Goal: Information Seeking & Learning: Learn about a topic

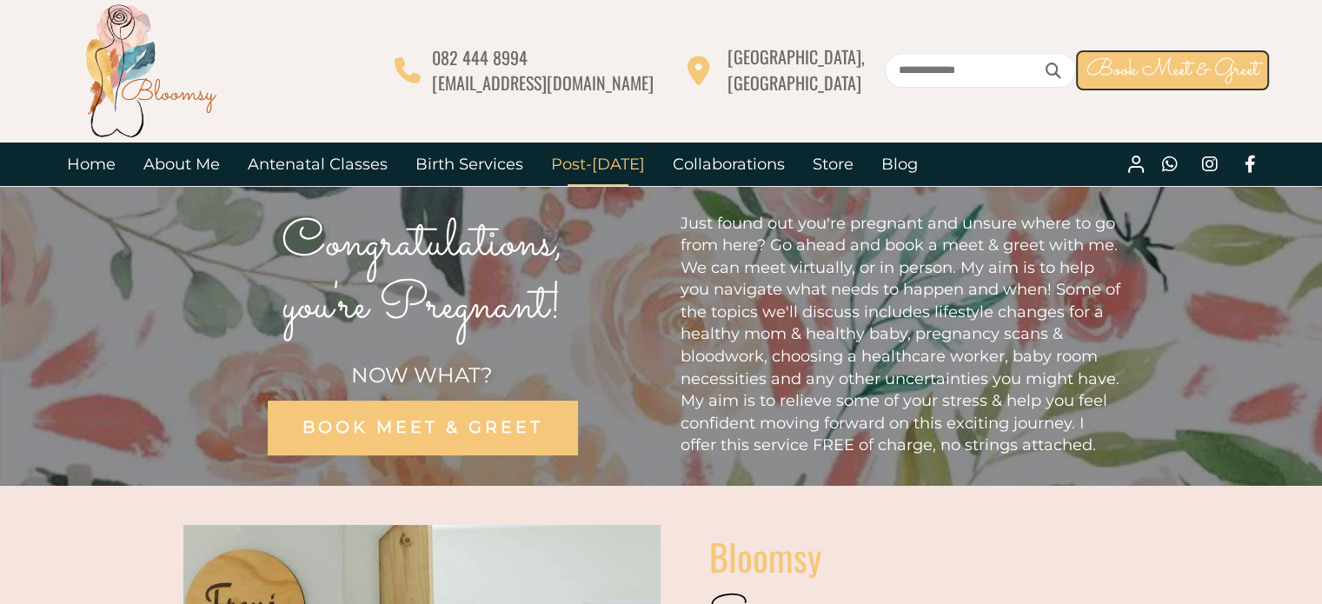
click at [595, 159] on link "Post-[DATE]" at bounding box center [598, 164] width 122 height 43
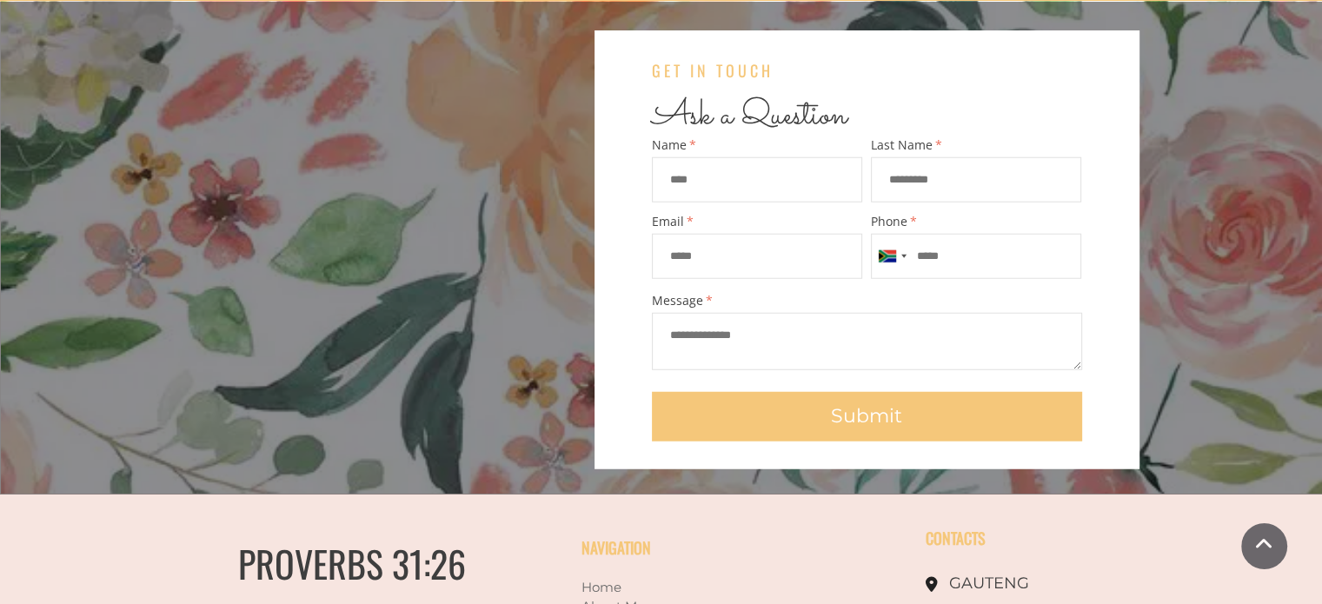
scroll to position [4677, 0]
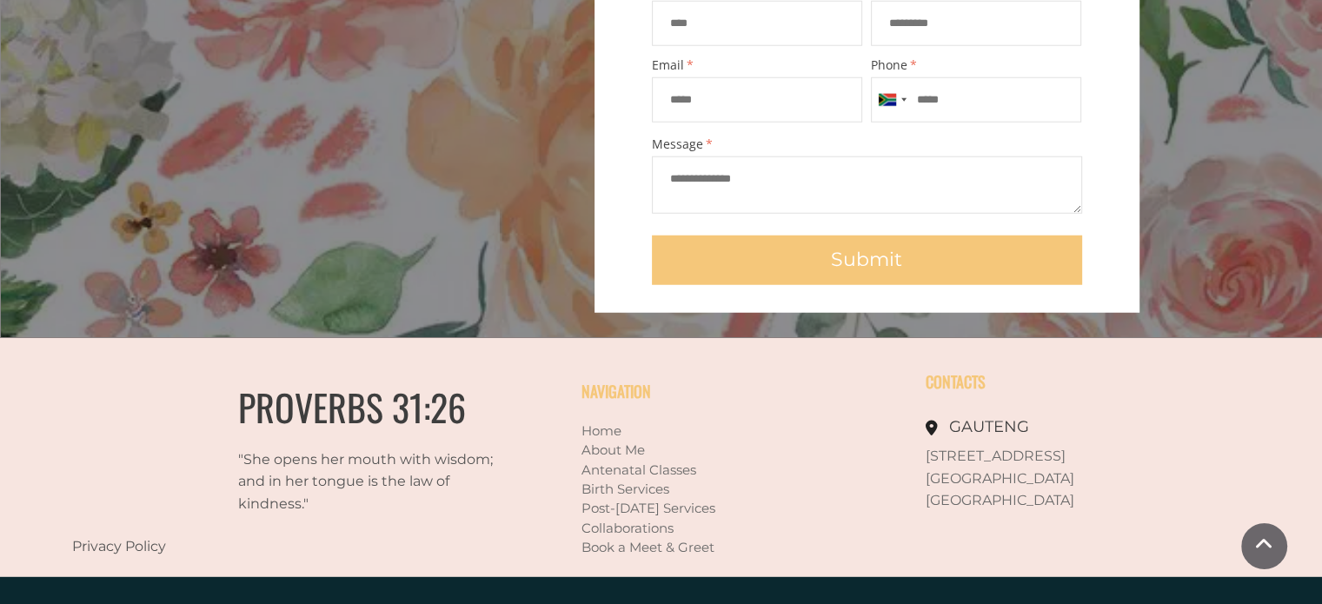
click at [659, 500] on link "Post-[DATE] Services" at bounding box center [649, 508] width 134 height 17
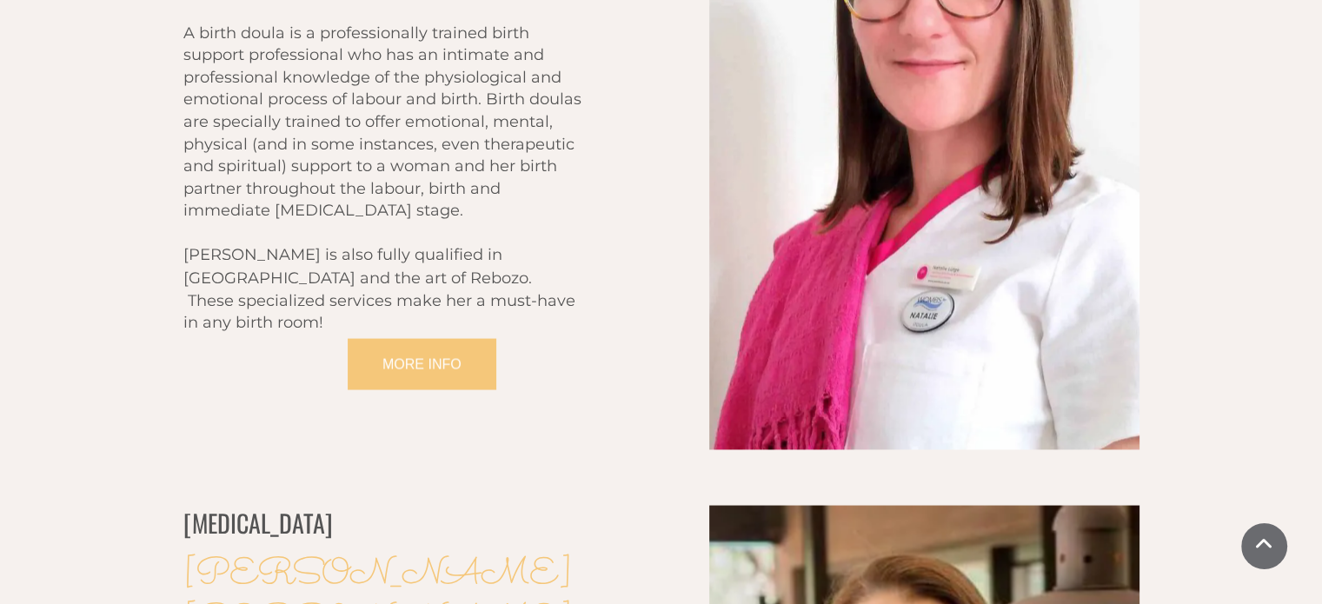
scroll to position [2929, 0]
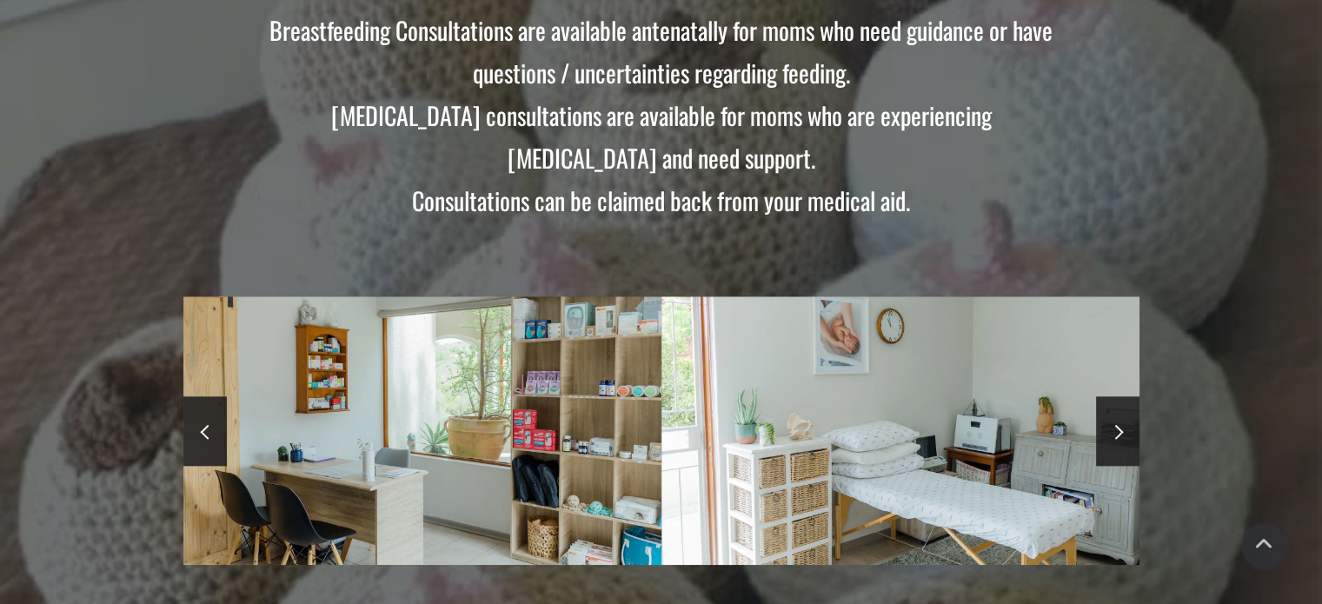
scroll to position [1825, 0]
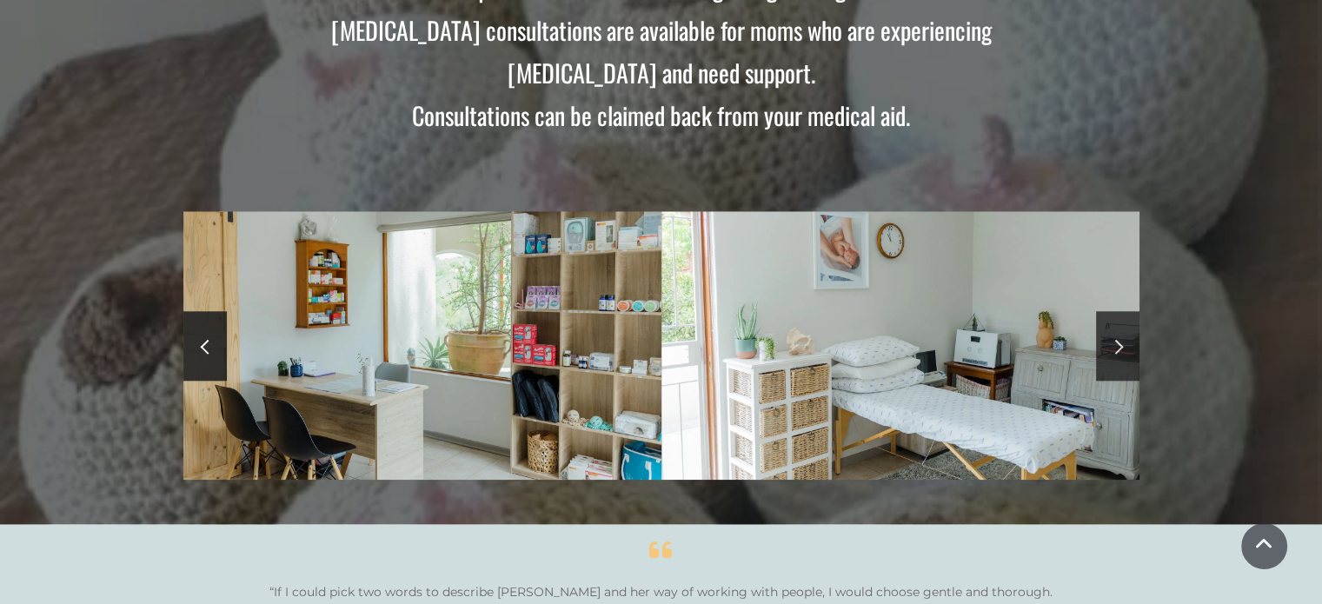
click at [1118, 339] on span at bounding box center [1115, 346] width 15 height 15
click at [201, 326] on link at bounding box center [204, 346] width 43 height 70
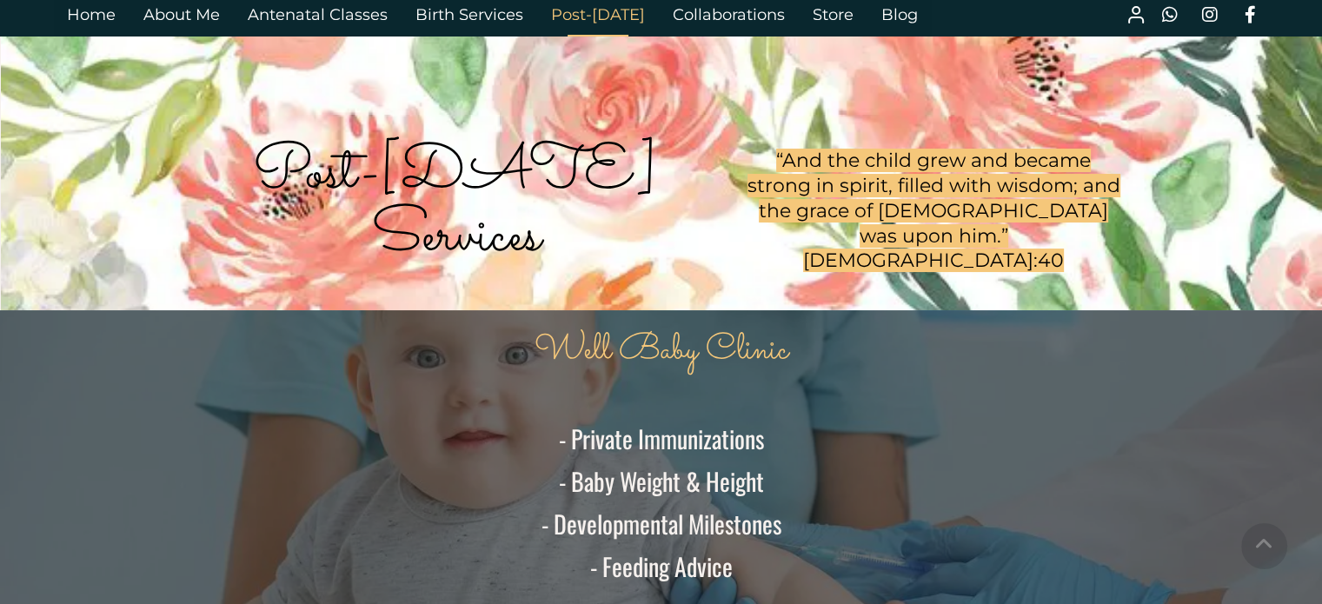
scroll to position [0, 0]
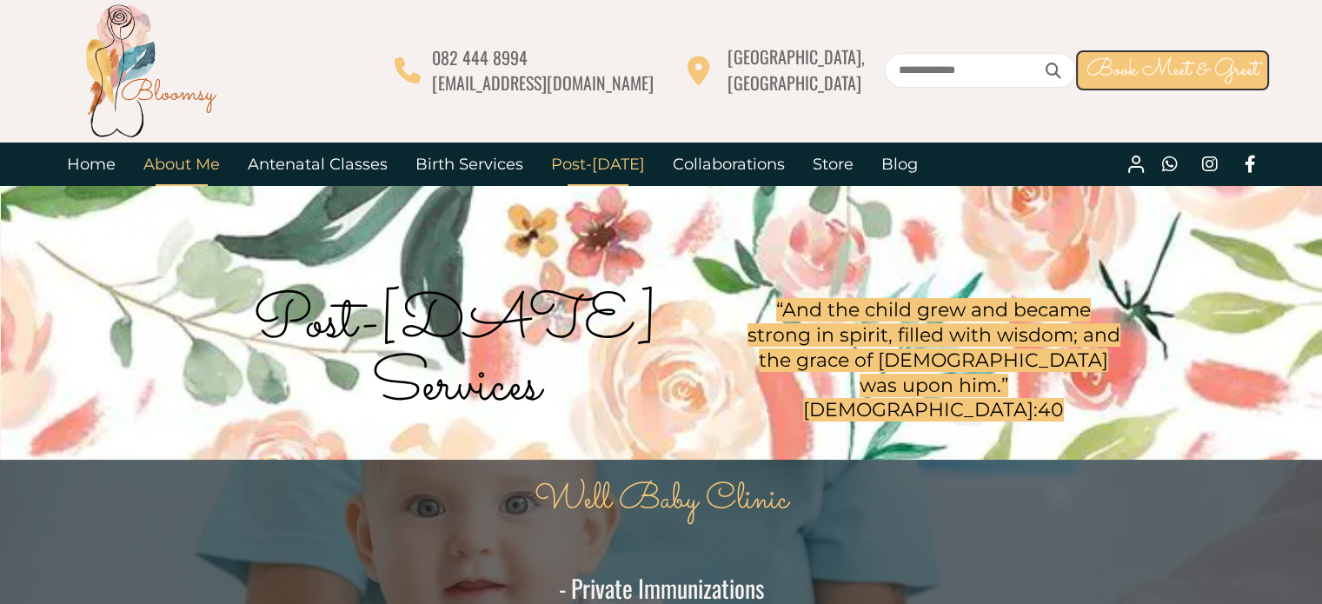
click at [194, 163] on link "About Me" at bounding box center [182, 164] width 104 height 43
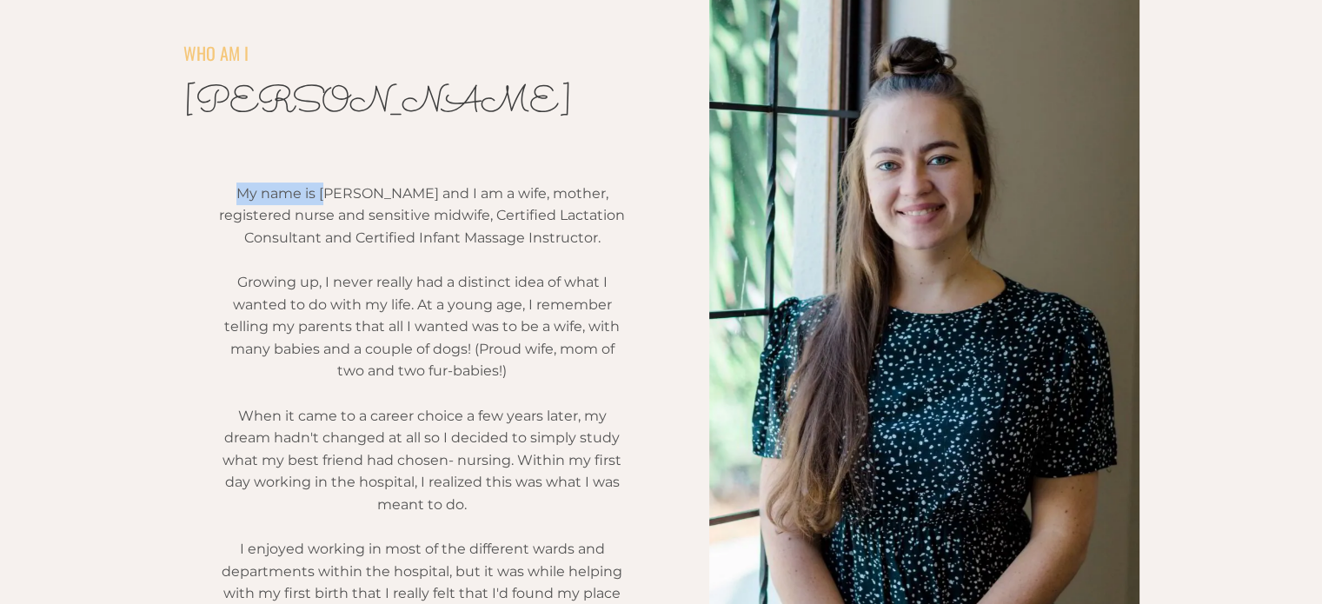
drag, startPoint x: 338, startPoint y: 190, endPoint x: 635, endPoint y: 236, distance: 299.8
copy span "My name is F"
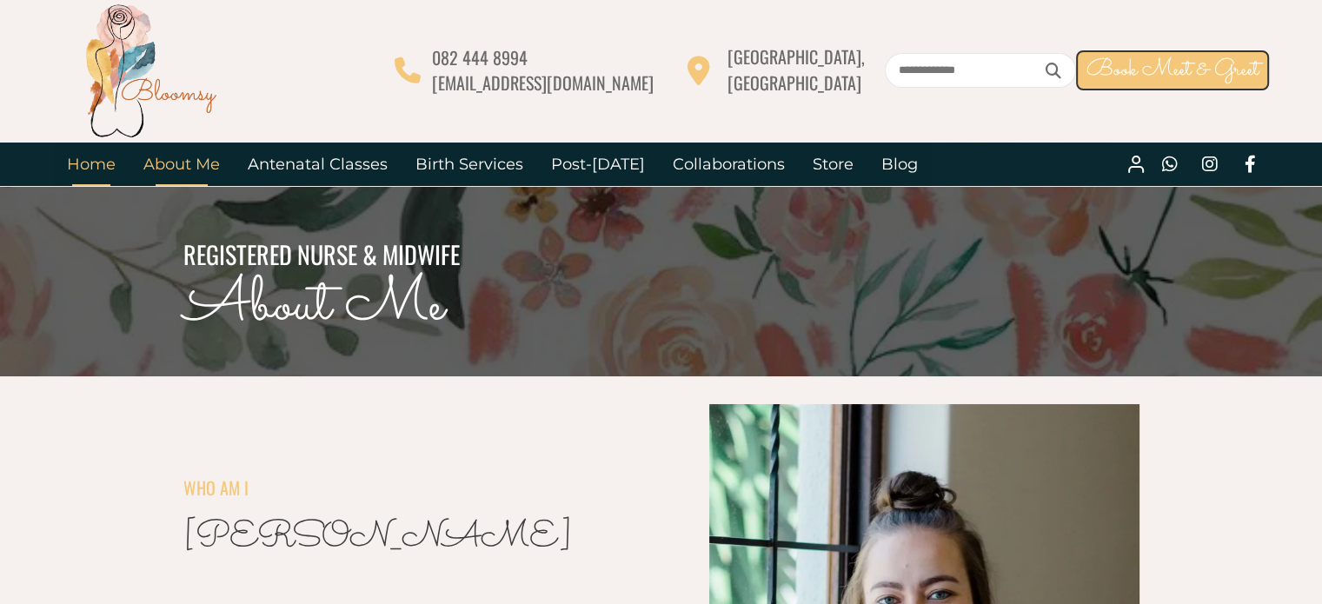
click at [114, 159] on link "Home" at bounding box center [91, 164] width 76 height 43
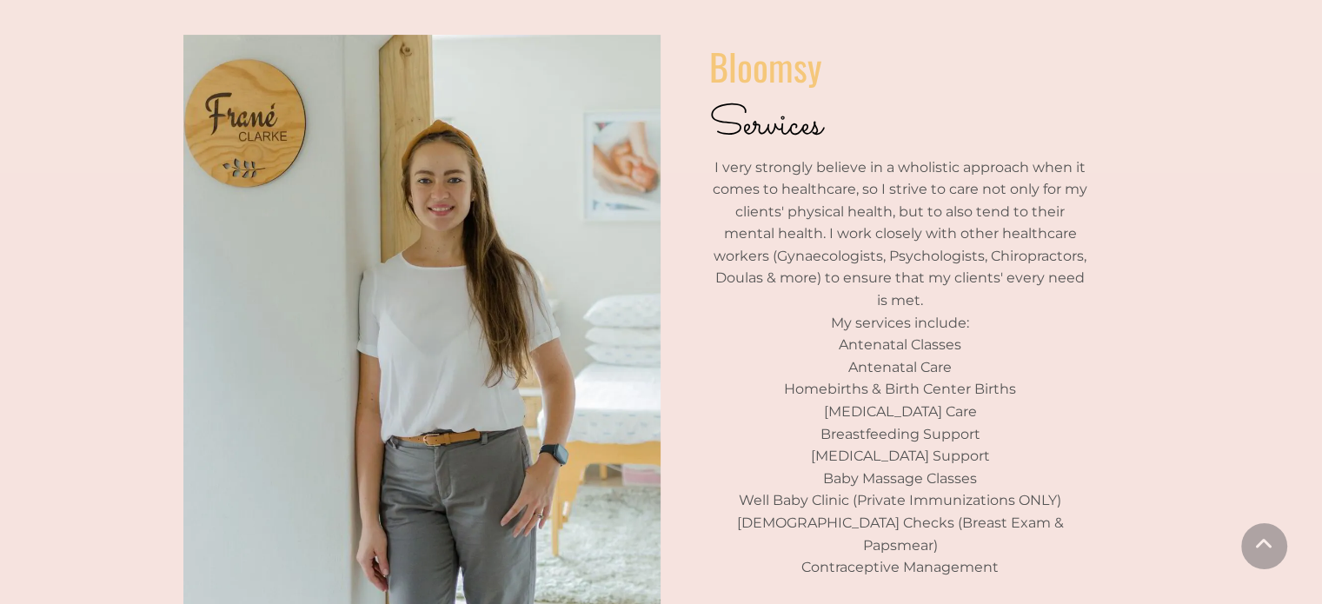
scroll to position [522, 0]
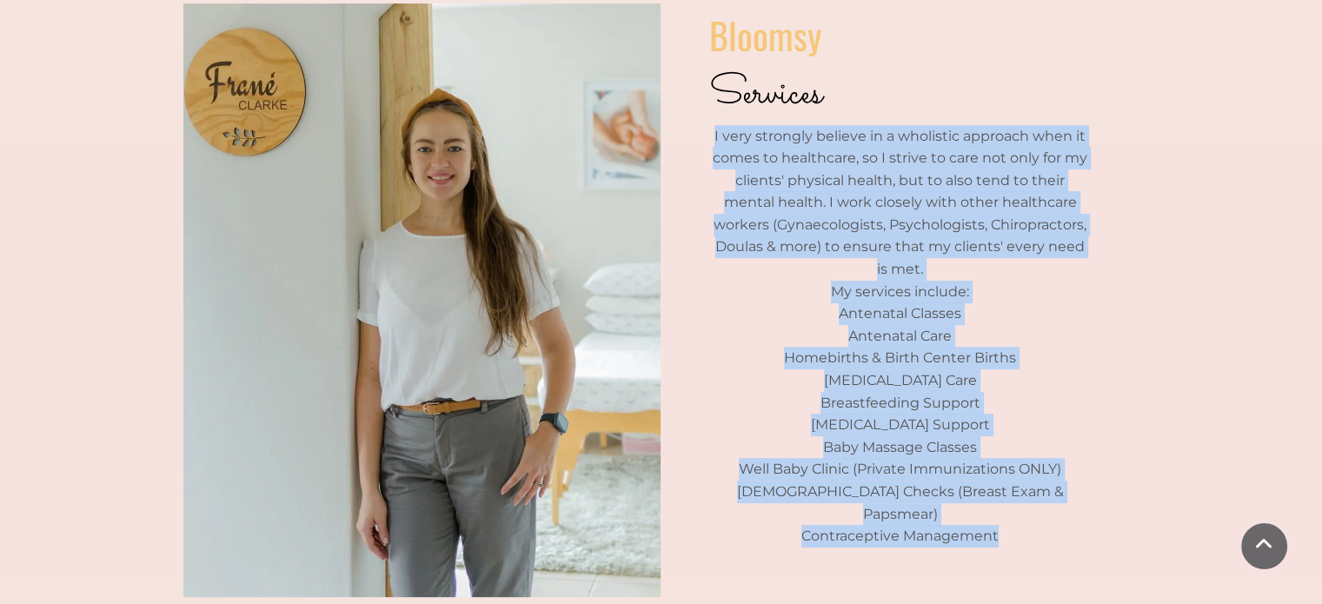
drag, startPoint x: 1007, startPoint y: 501, endPoint x: 714, endPoint y: 148, distance: 458.6
click at [714, 148] on div "Bloomsy Services I very strongly believe in a wholistic approach when it comes …" at bounding box center [900, 278] width 382 height 540
copy div "I very strongly believe in a wholistic approach when it comes to healthcare, so…"
